Goal: Task Accomplishment & Management: Manage account settings

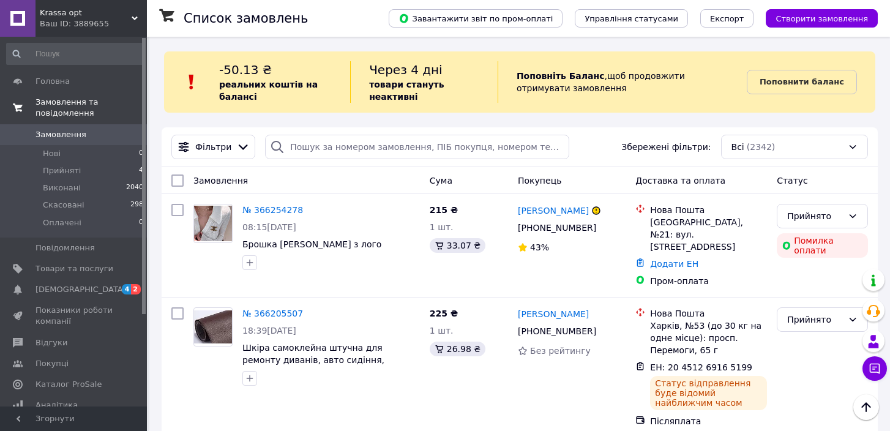
scroll to position [662, 0]
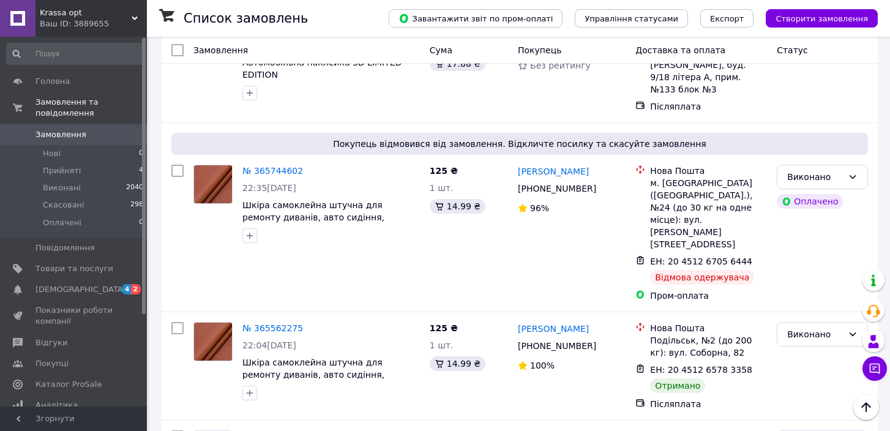
click at [135, 17] on icon at bounding box center [135, 18] width 6 height 6
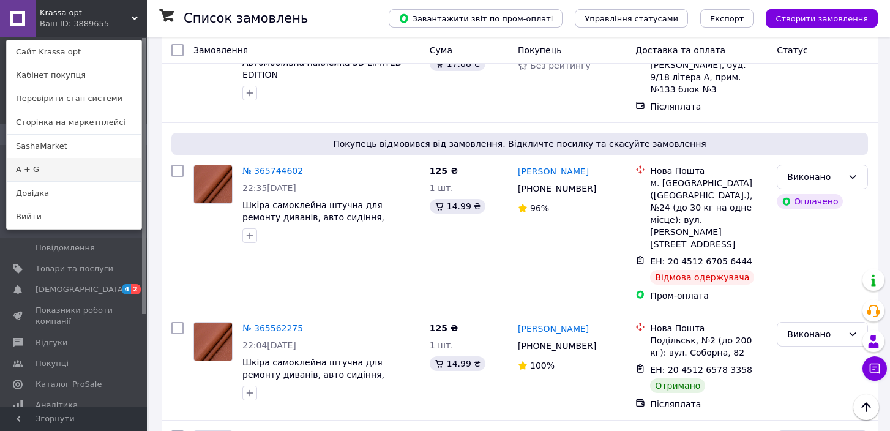
click at [81, 165] on link "A + G" at bounding box center [74, 169] width 135 height 23
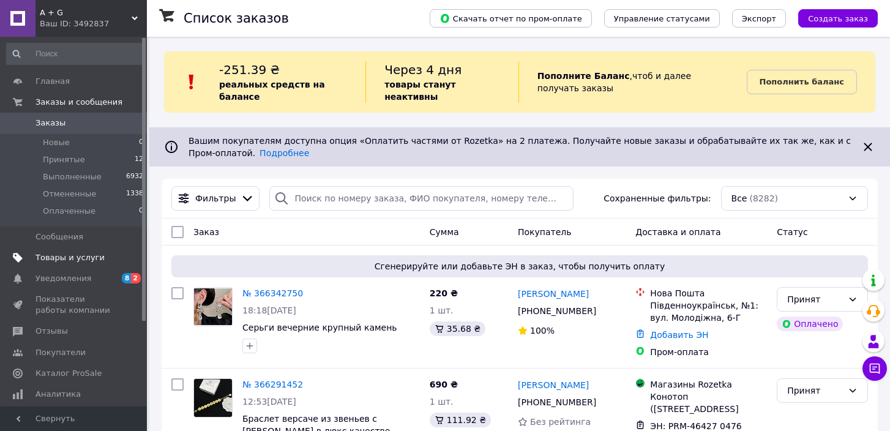
click at [78, 255] on span "Товары и услуги" at bounding box center [70, 257] width 69 height 11
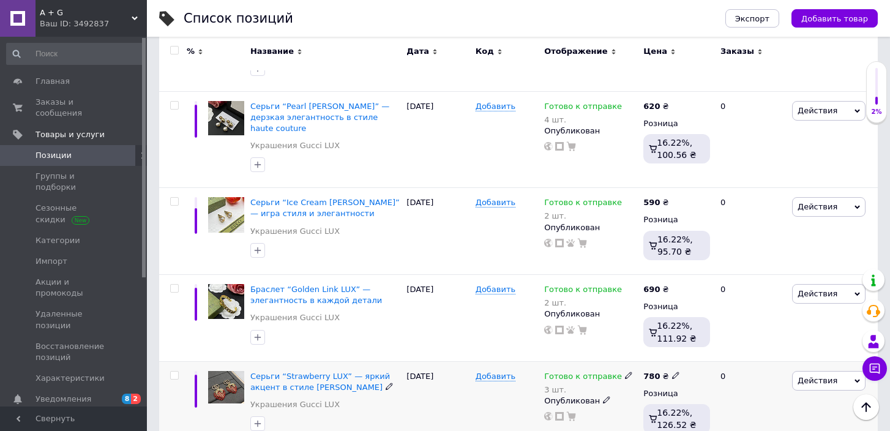
scroll to position [1668, 0]
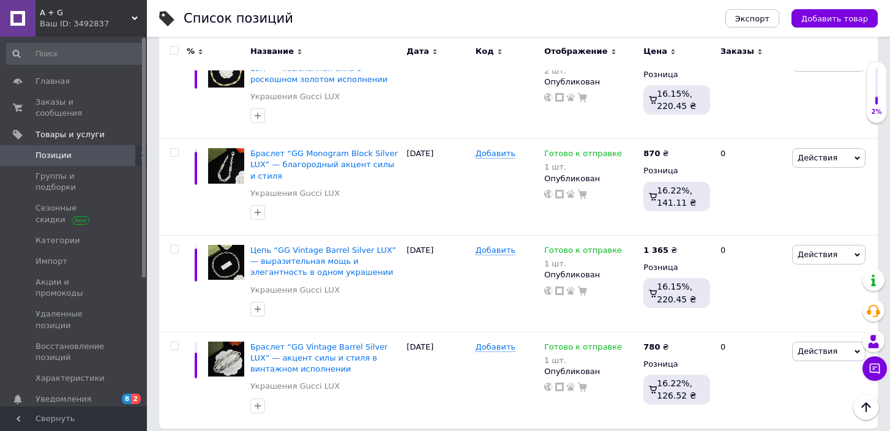
scroll to position [1688, 0]
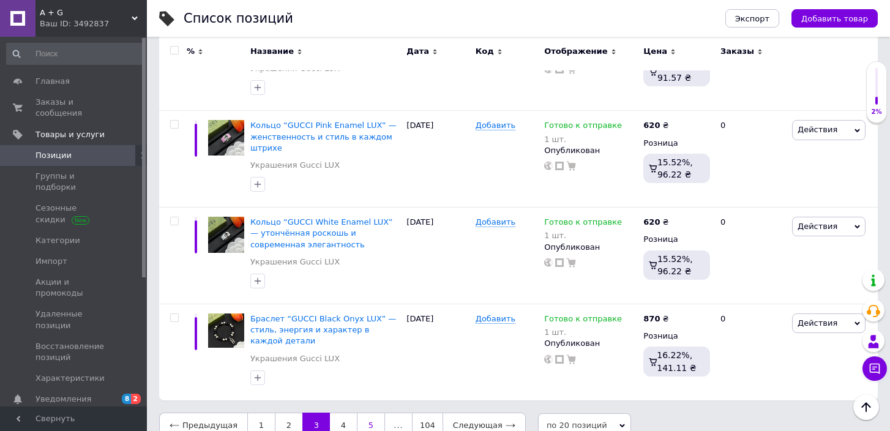
scroll to position [1756, 0]
click at [340, 413] on link "4" at bounding box center [343, 426] width 27 height 26
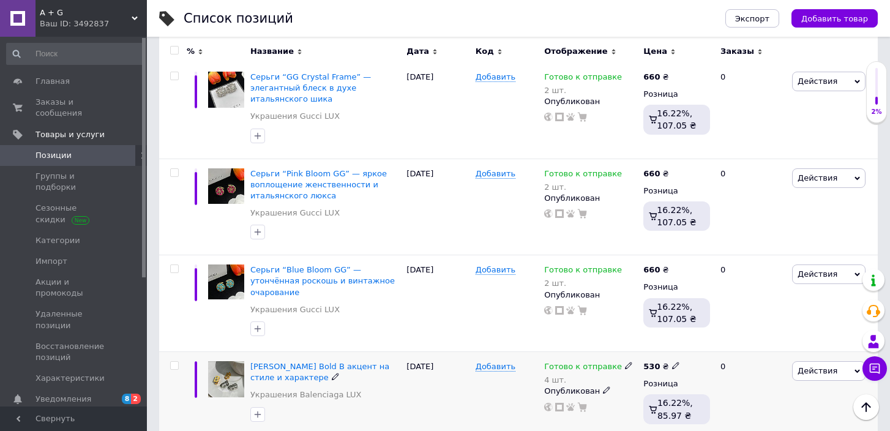
scroll to position [468, 0]
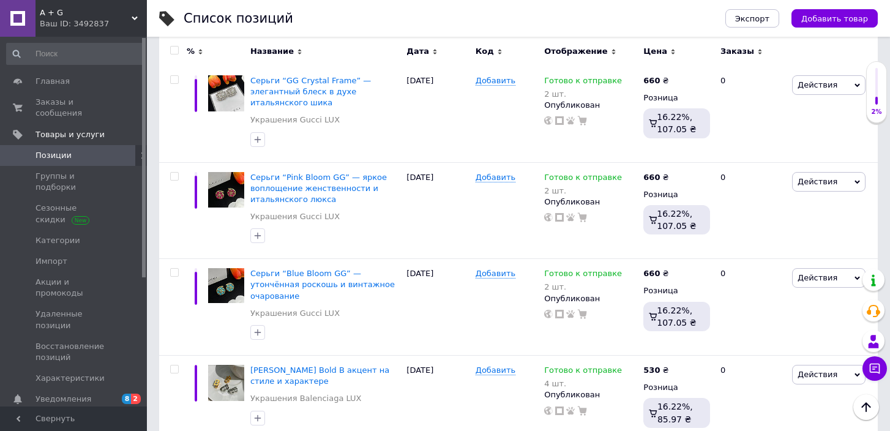
click at [99, 154] on span "Позиции" at bounding box center [75, 155] width 78 height 11
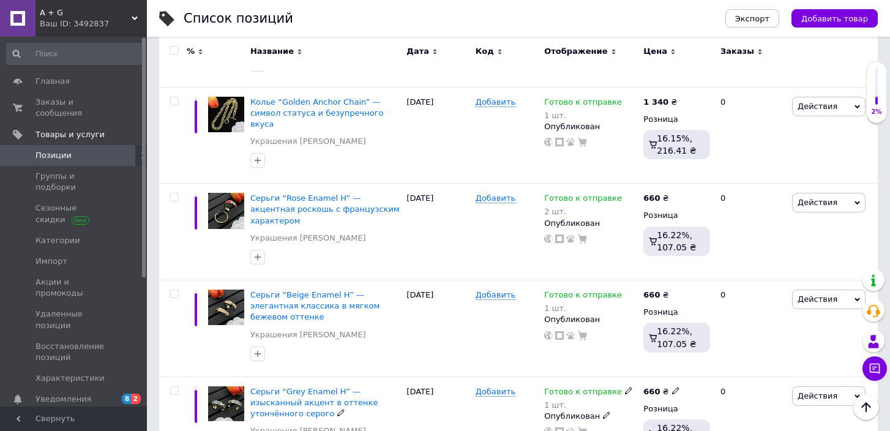
scroll to position [1668, 0]
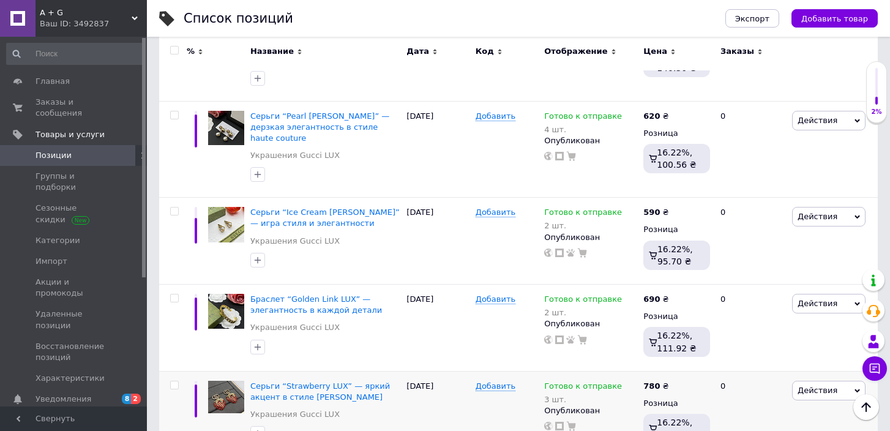
scroll to position [1658, 0]
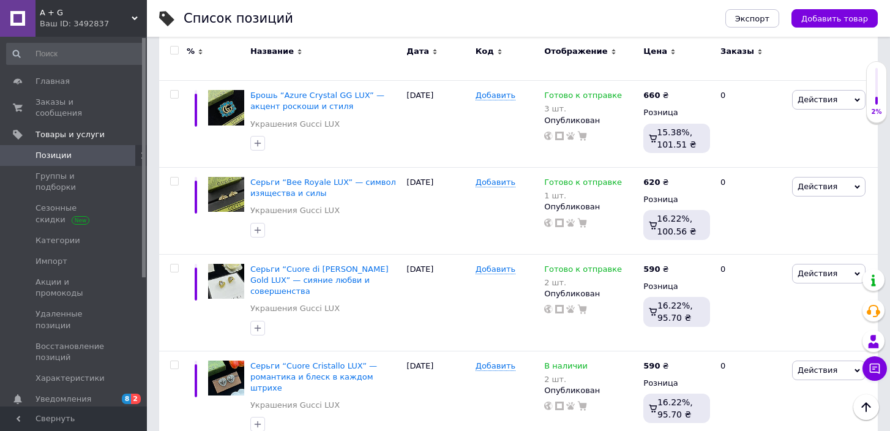
scroll to position [626, 0]
click at [303, 178] on span "Серьги “Bee Royale LUX” — символ изящества и силы" at bounding box center [323, 188] width 146 height 20
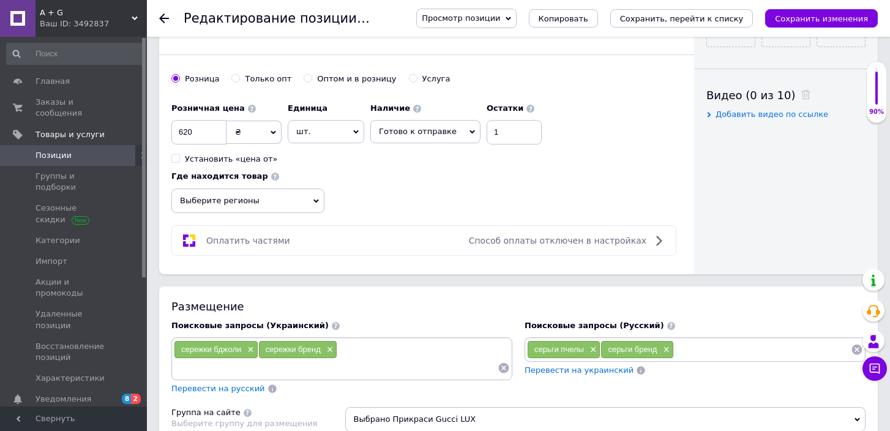
scroll to position [581, 0]
click at [79, 107] on span "Заказы и сообщения" at bounding box center [75, 108] width 78 height 22
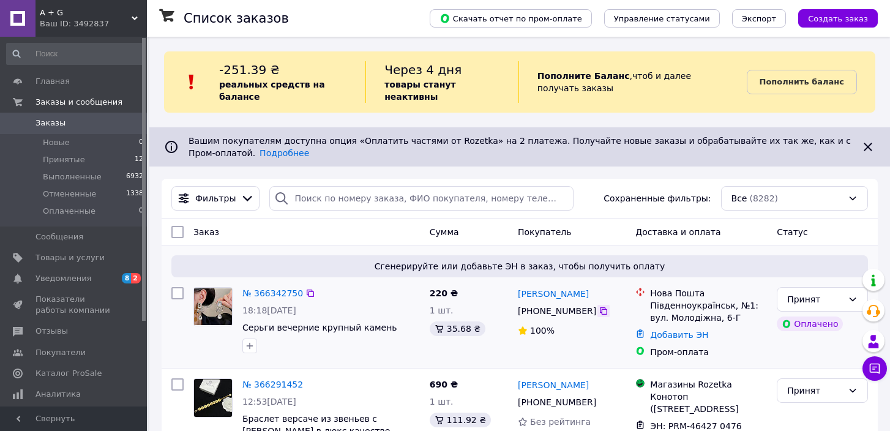
click at [601, 311] on icon at bounding box center [604, 311] width 10 height 10
click at [696, 334] on link "Добавить ЭН" at bounding box center [679, 335] width 58 height 10
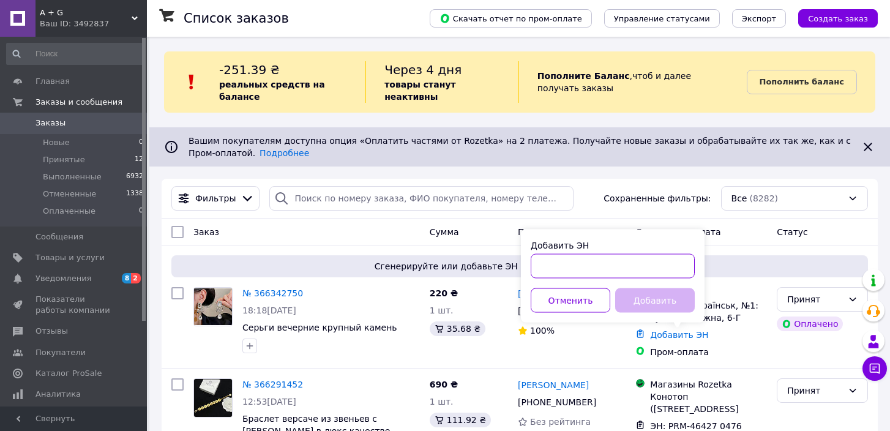
click at [600, 268] on input "Добавить ЭН" at bounding box center [613, 266] width 164 height 24
paste input "20451269259763"
type input "20451269259763"
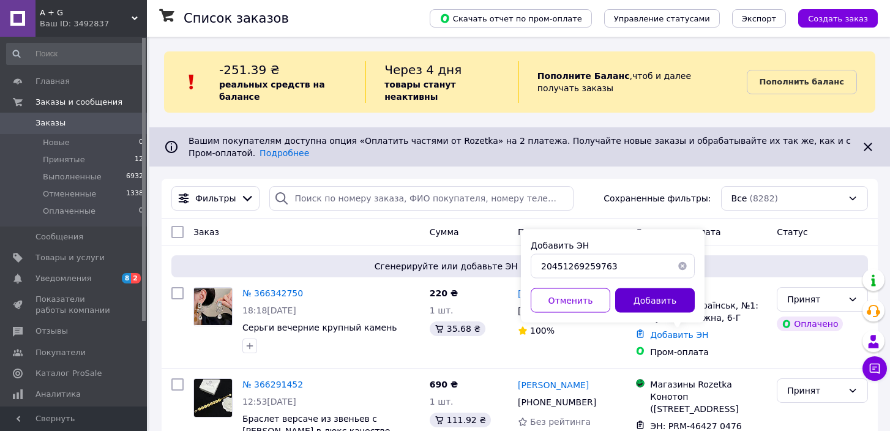
click at [641, 310] on button "Добавить" at bounding box center [655, 300] width 80 height 24
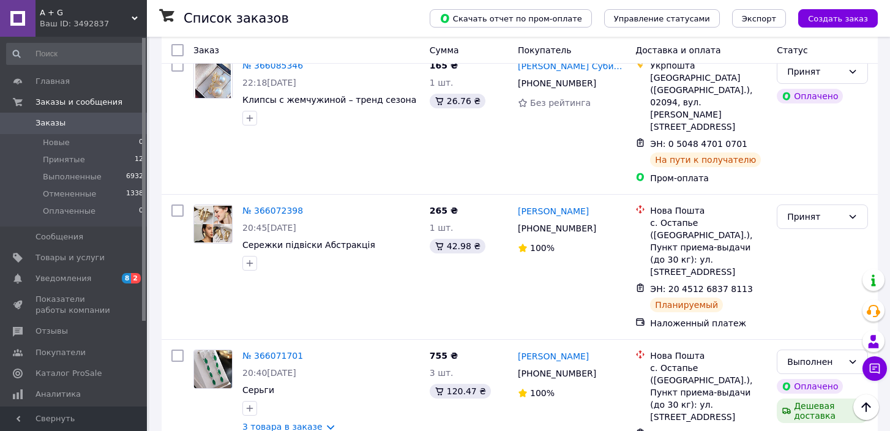
scroll to position [1881, 0]
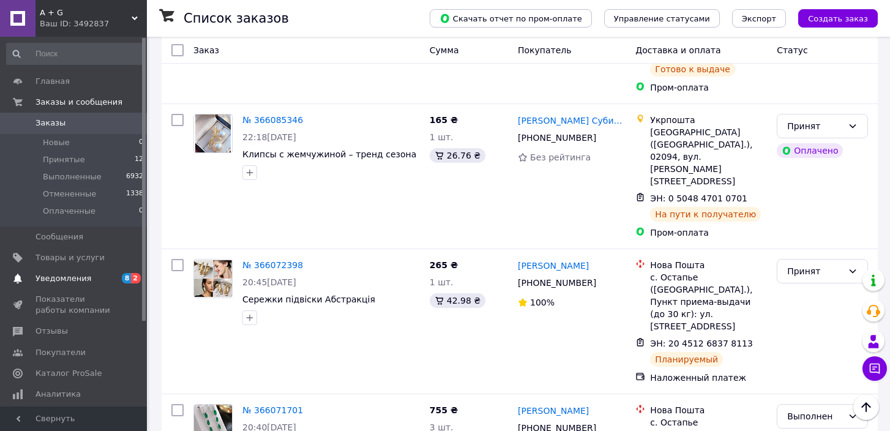
click at [64, 273] on span "Уведомления" at bounding box center [64, 278] width 56 height 11
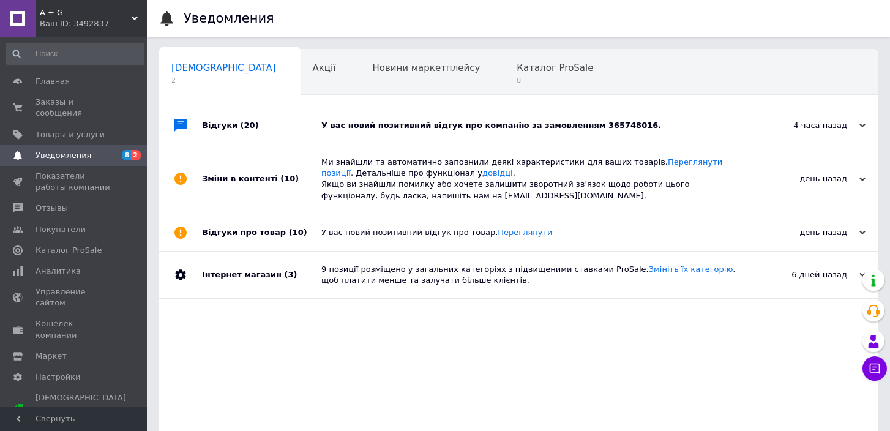
click at [427, 131] on div "У вас новий позитивний відгук про компанію за замовленням 365748016." at bounding box center [532, 125] width 422 height 11
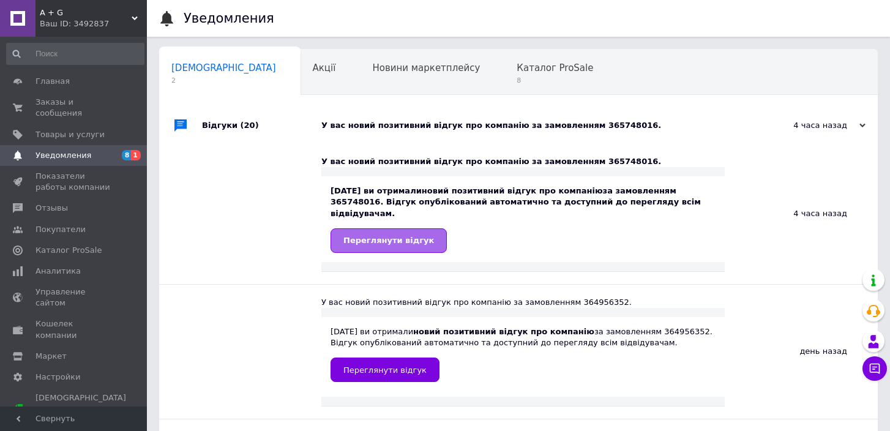
click at [397, 236] on span "Переглянути відгук" at bounding box center [389, 240] width 91 height 9
click at [56, 104] on span "Заказы и сообщения" at bounding box center [75, 108] width 78 height 22
